Goal: Task Accomplishment & Management: Manage account settings

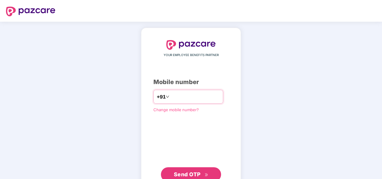
type input "**********"
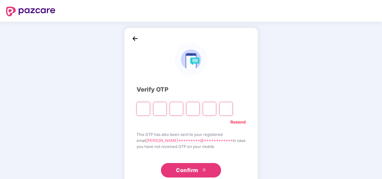
type input "*"
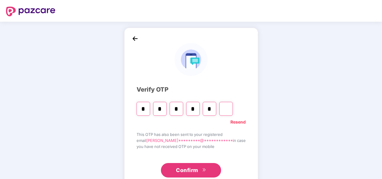
type input "*"
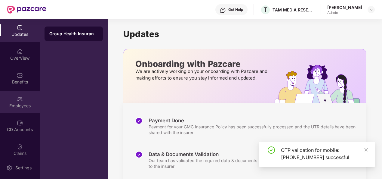
click at [16, 107] on div "Employees" at bounding box center [20, 106] width 40 height 6
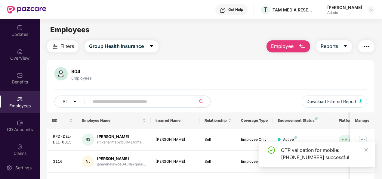
click at [131, 101] on input "text" at bounding box center [139, 101] width 95 height 9
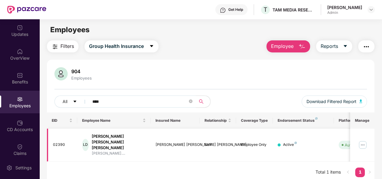
type input "****"
click at [365, 140] on img at bounding box center [363, 145] width 10 height 10
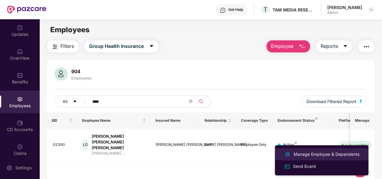
click at [310, 153] on div "Manage Employee & Dependents" at bounding box center [327, 154] width 68 height 7
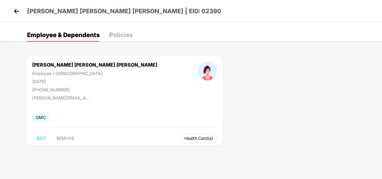
click at [185, 137] on span "Health Card(s)" at bounding box center [199, 138] width 29 height 3
click at [185, 138] on span "Health Card(s)" at bounding box center [199, 138] width 29 height 3
click at [170, 149] on img at bounding box center [169, 150] width 6 height 6
